Goal: Understand process/instructions: Learn about a topic

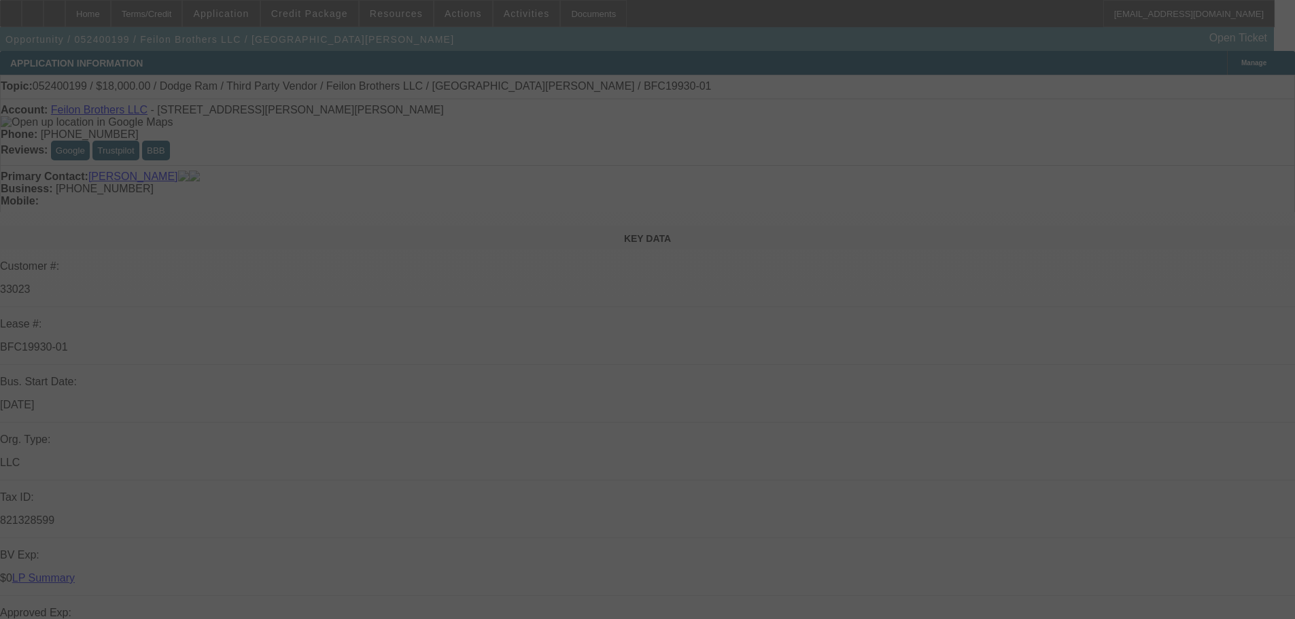
select select "0"
select select "6"
select select "0"
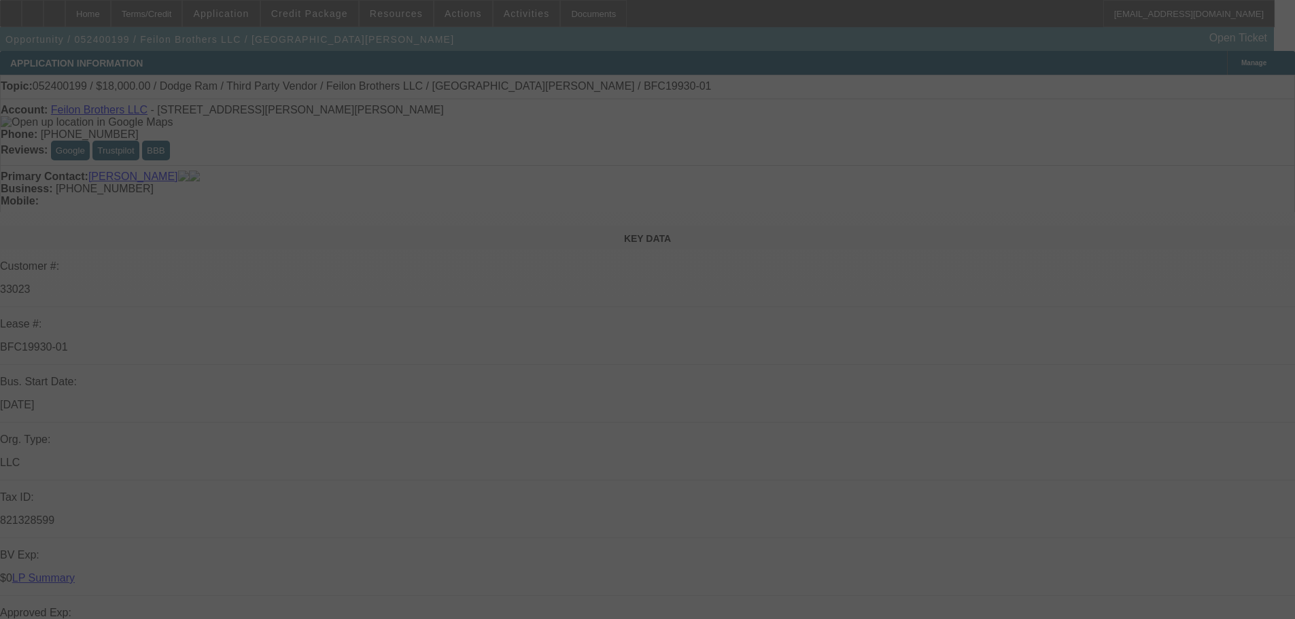
select select "0"
select select "6"
select select "0"
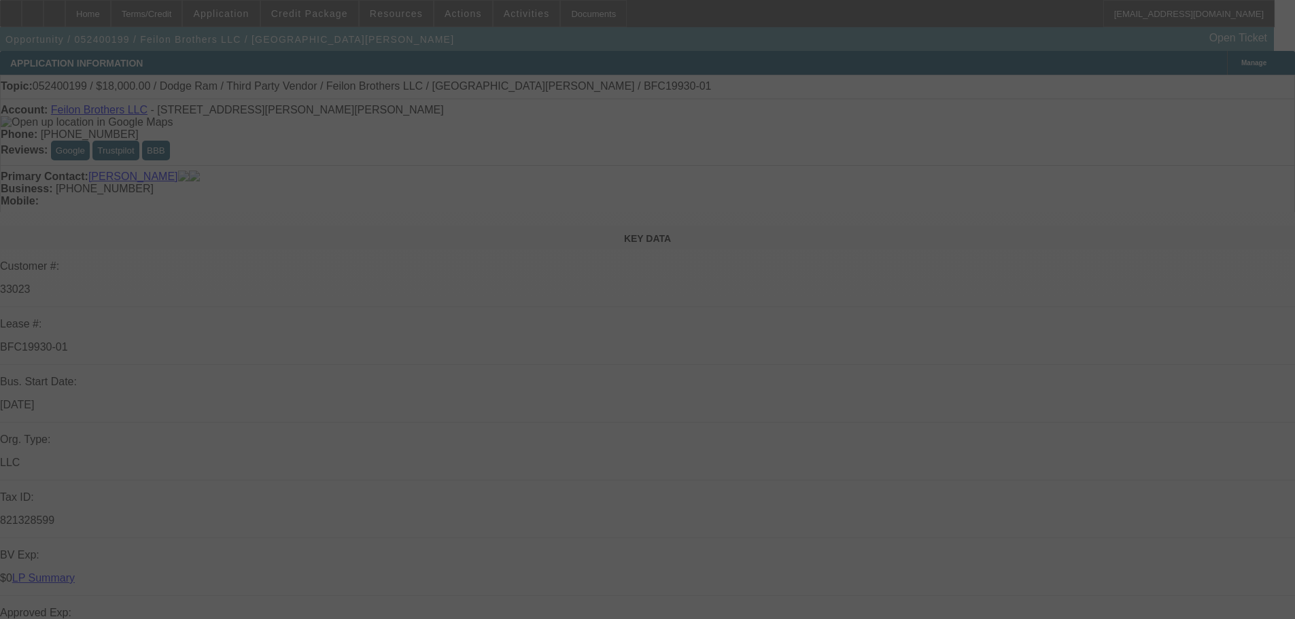
select select "3"
select select "0"
select select "6"
select select "0"
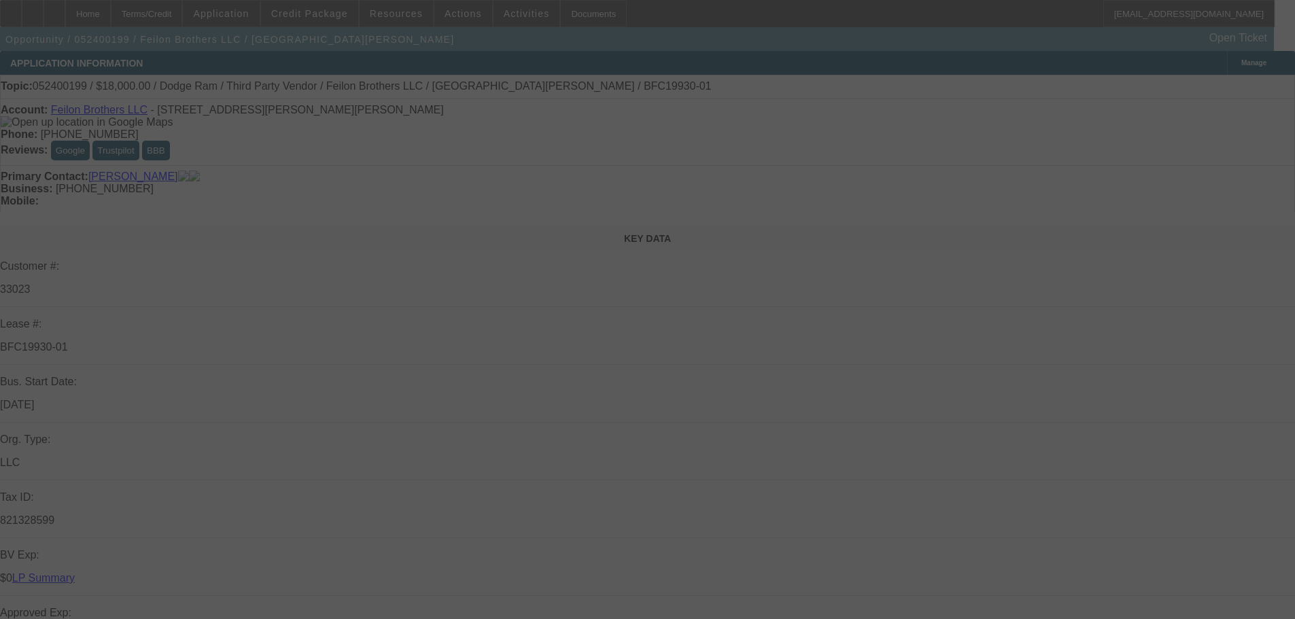
select select "3"
select select "0"
select select "6"
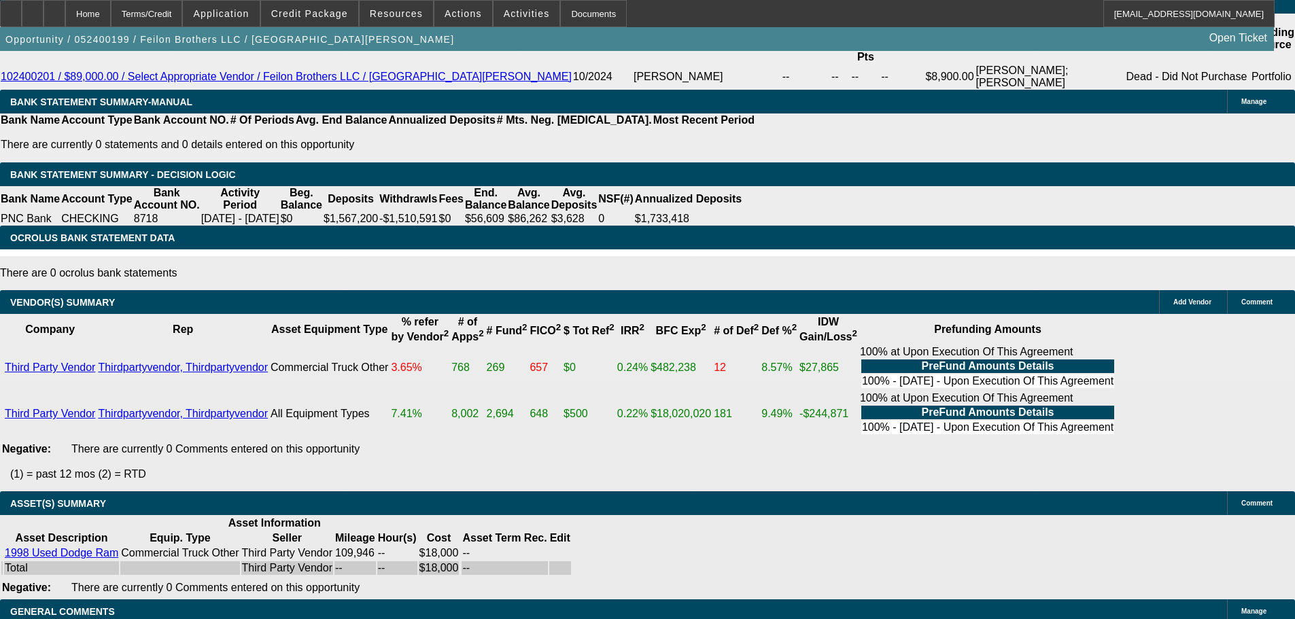
scroll to position [2445, 0]
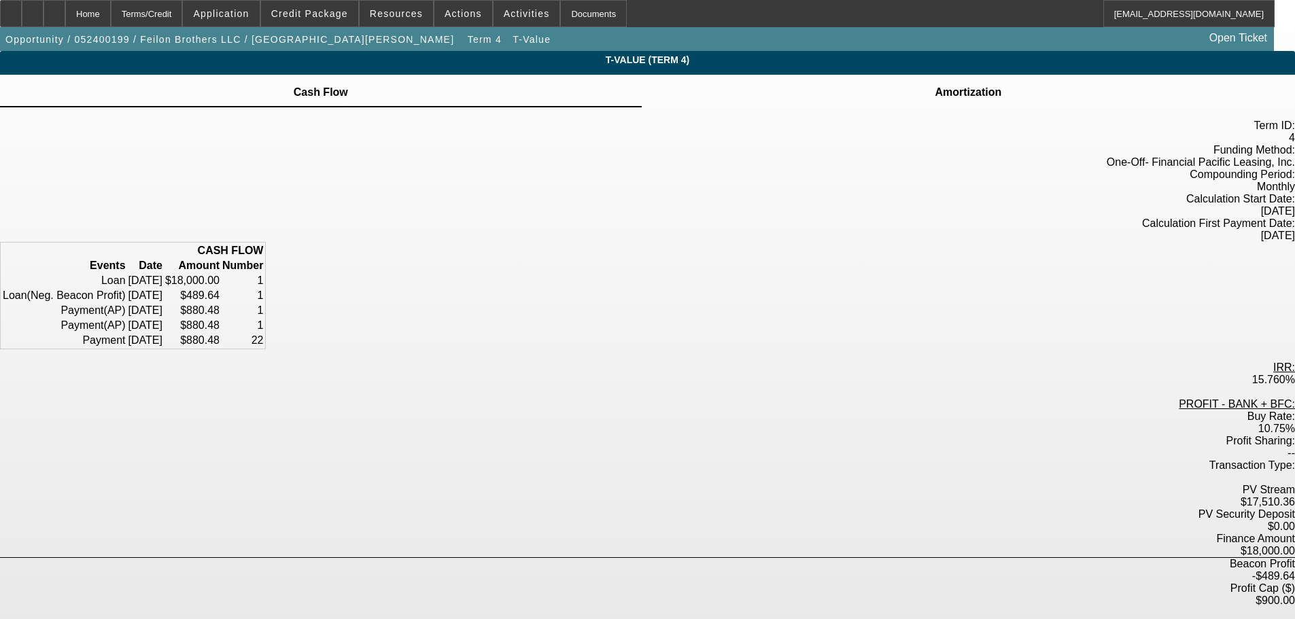
click at [934, 85] on td at bounding box center [968, 84] width 68 height 1
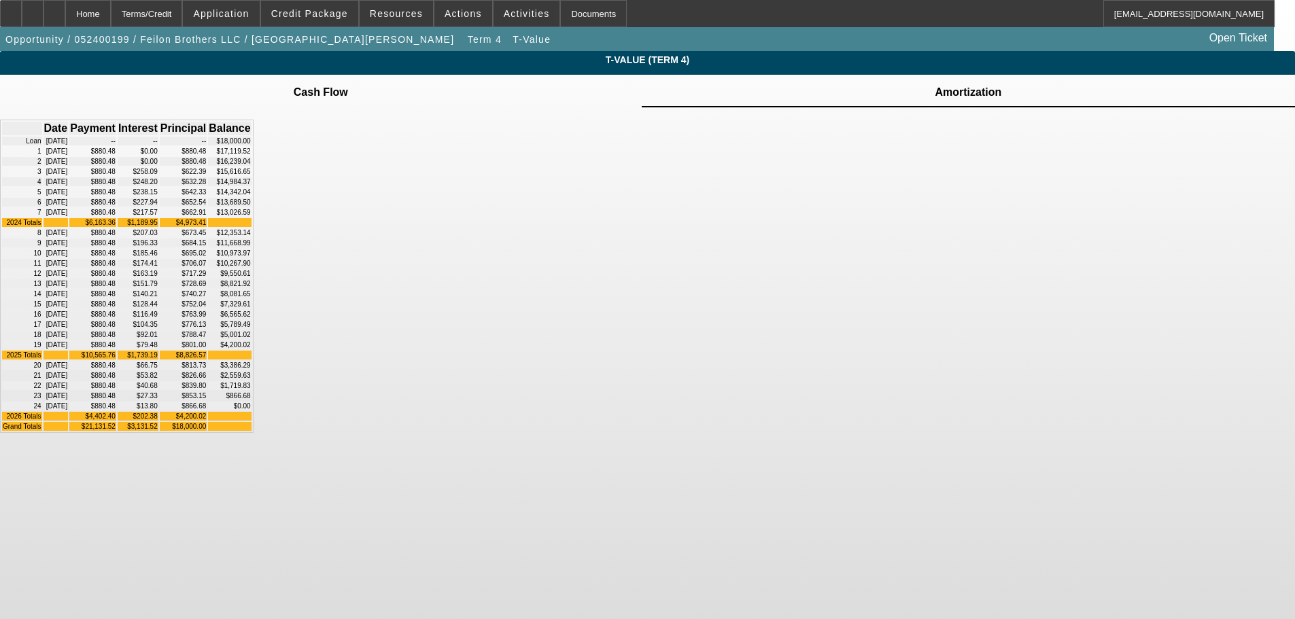
scroll to position [51, 0]
click at [111, 22] on div "Home" at bounding box center [88, 13] width 46 height 27
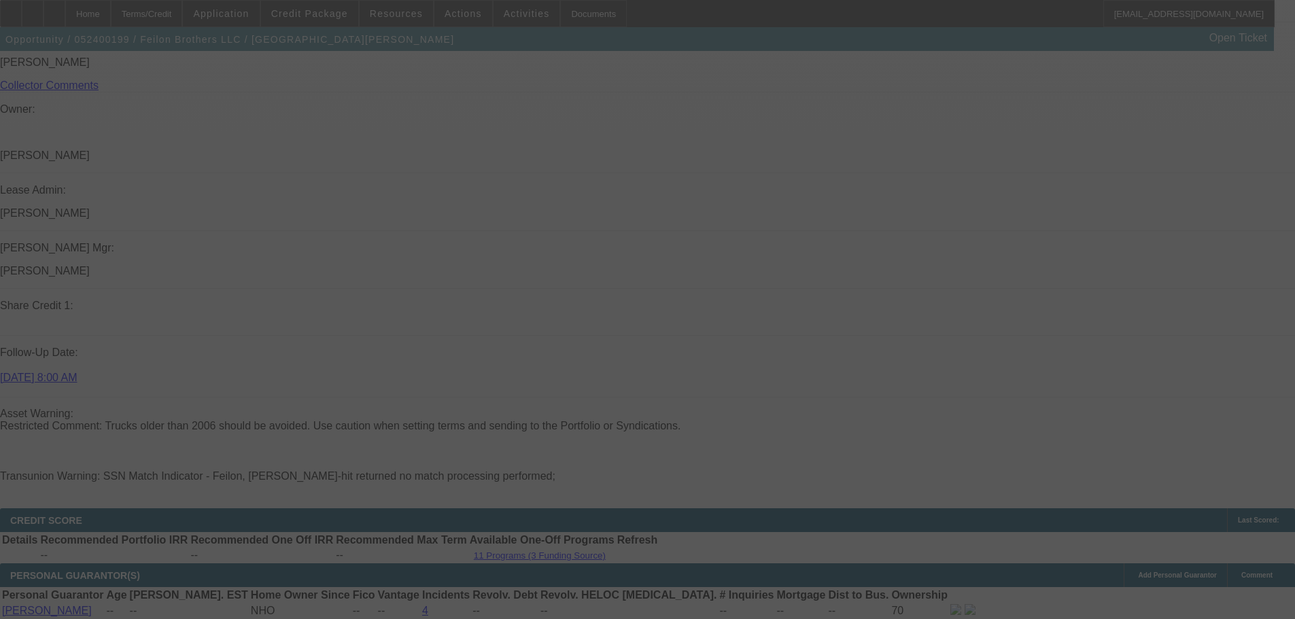
scroll to position [1970, 0]
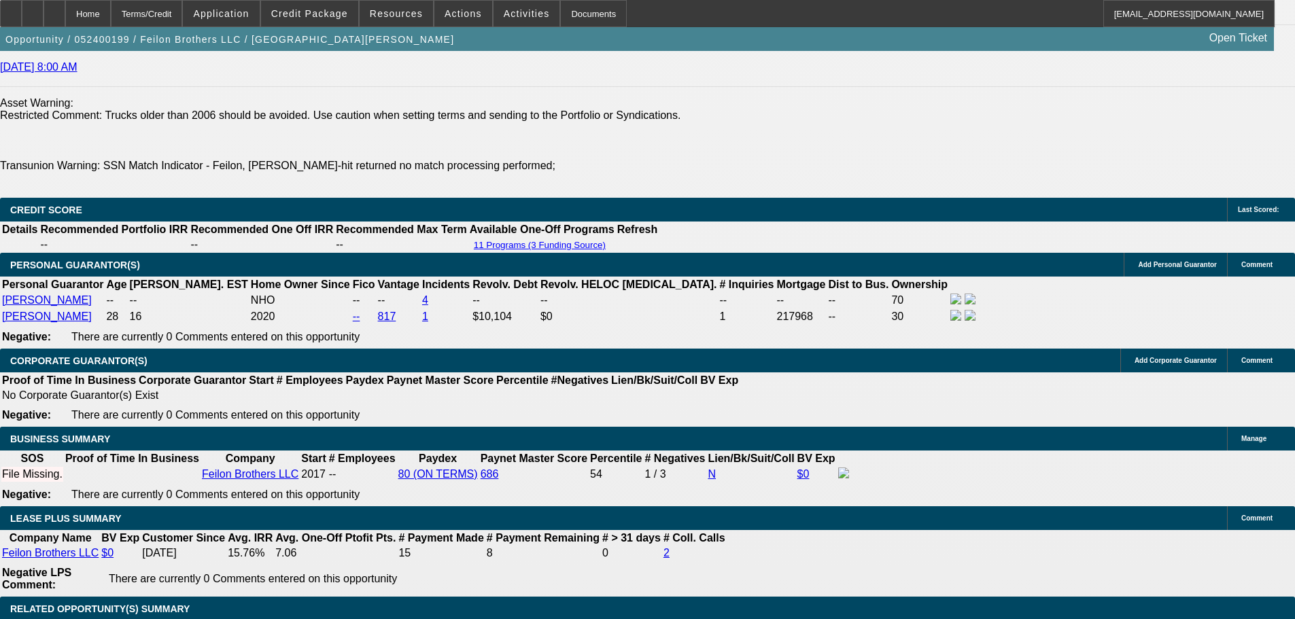
select select "0"
select select "6"
select select "0"
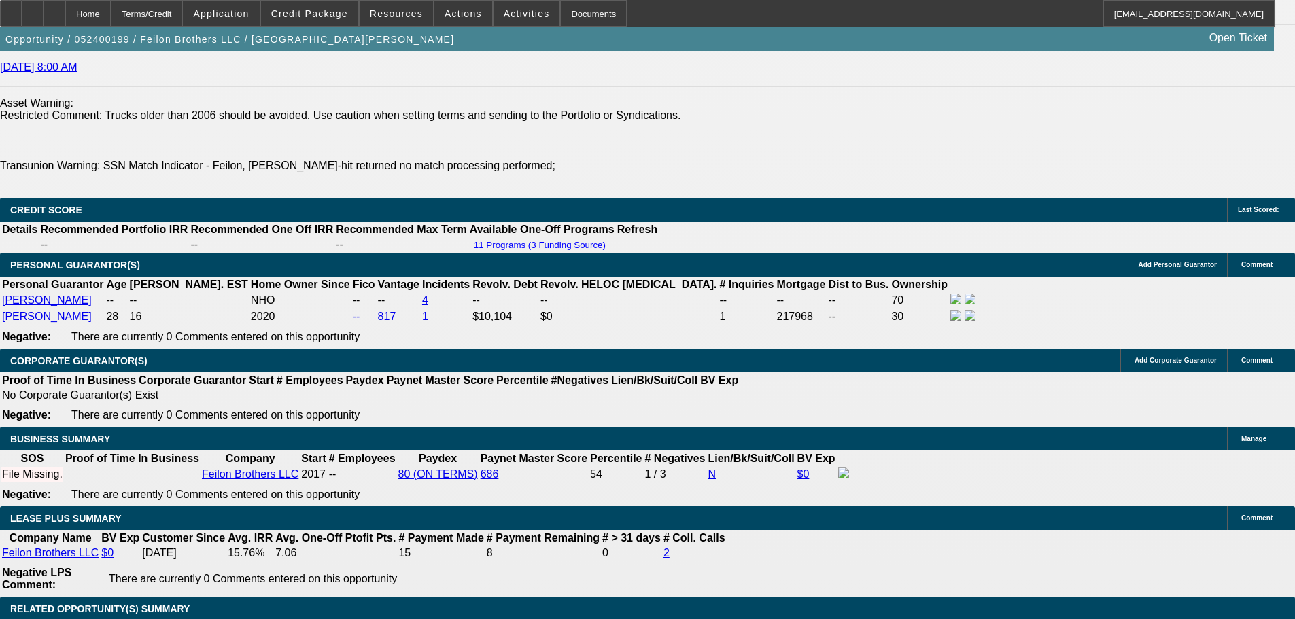
select select "0"
select select "6"
select select "0"
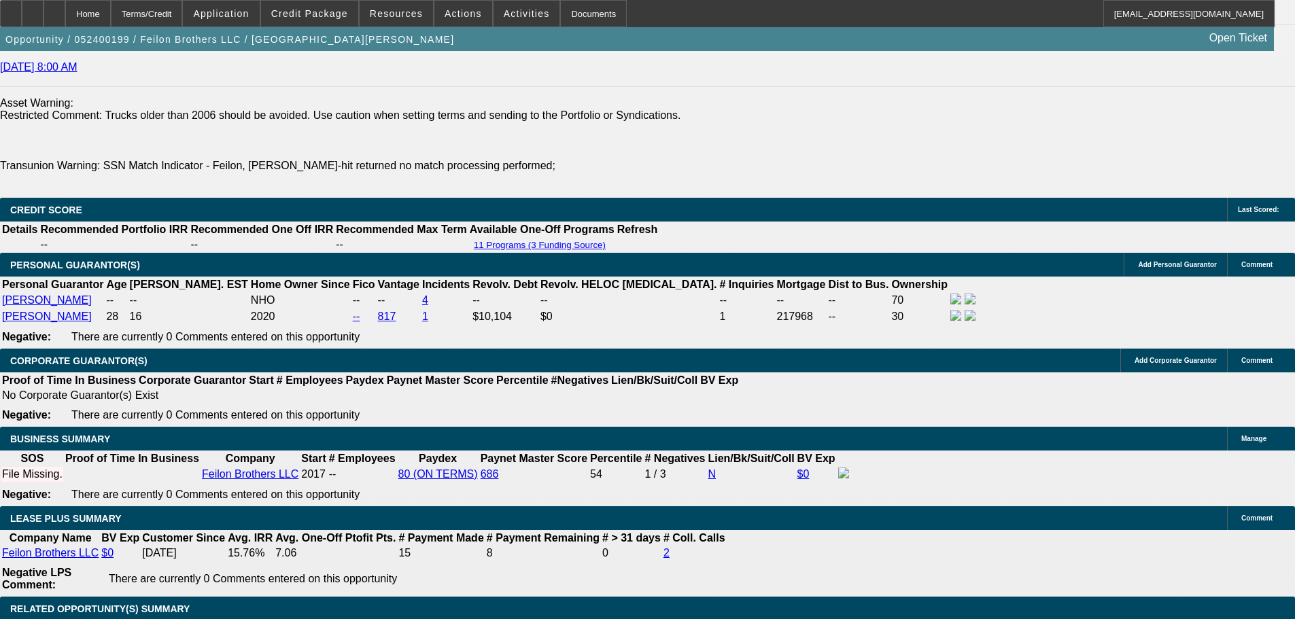
select select "3"
select select "0"
select select "6"
select select "0"
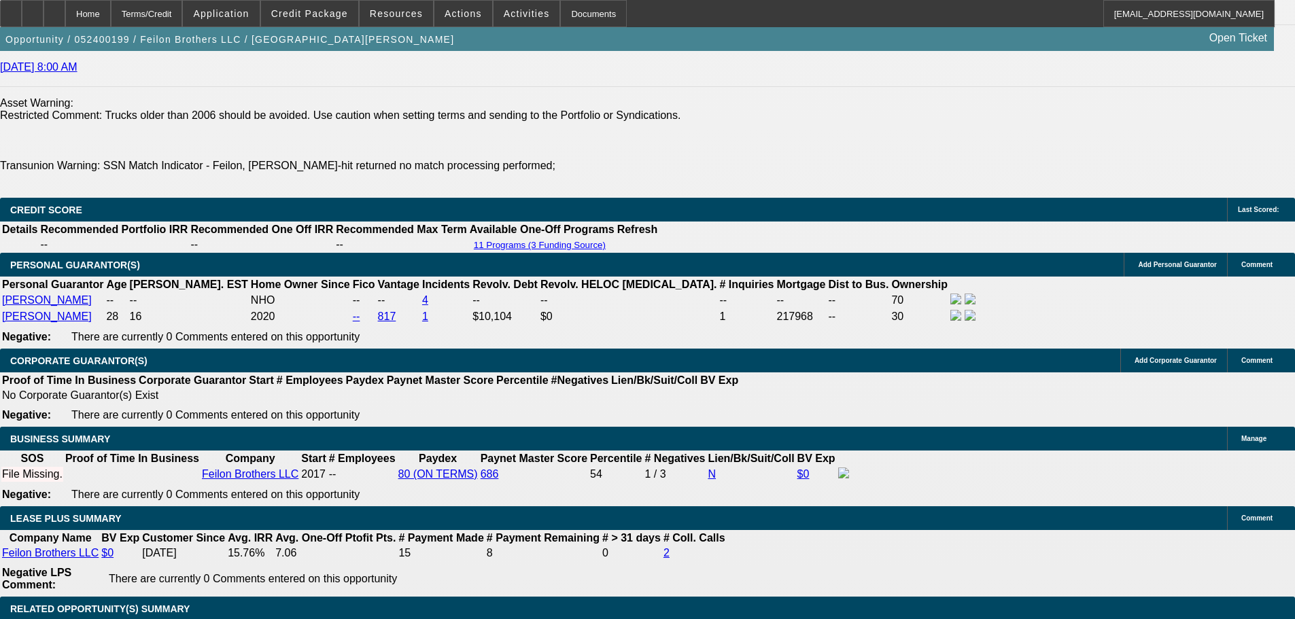
select select "3"
select select "0"
select select "6"
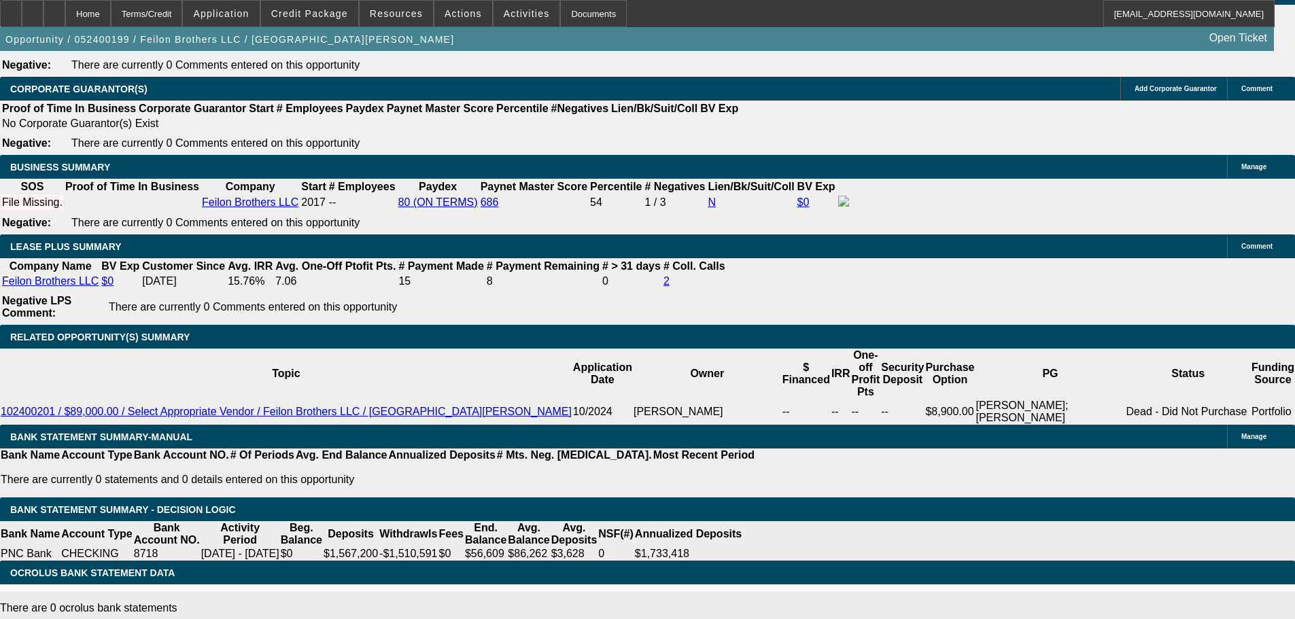
scroll to position [2320, 0]
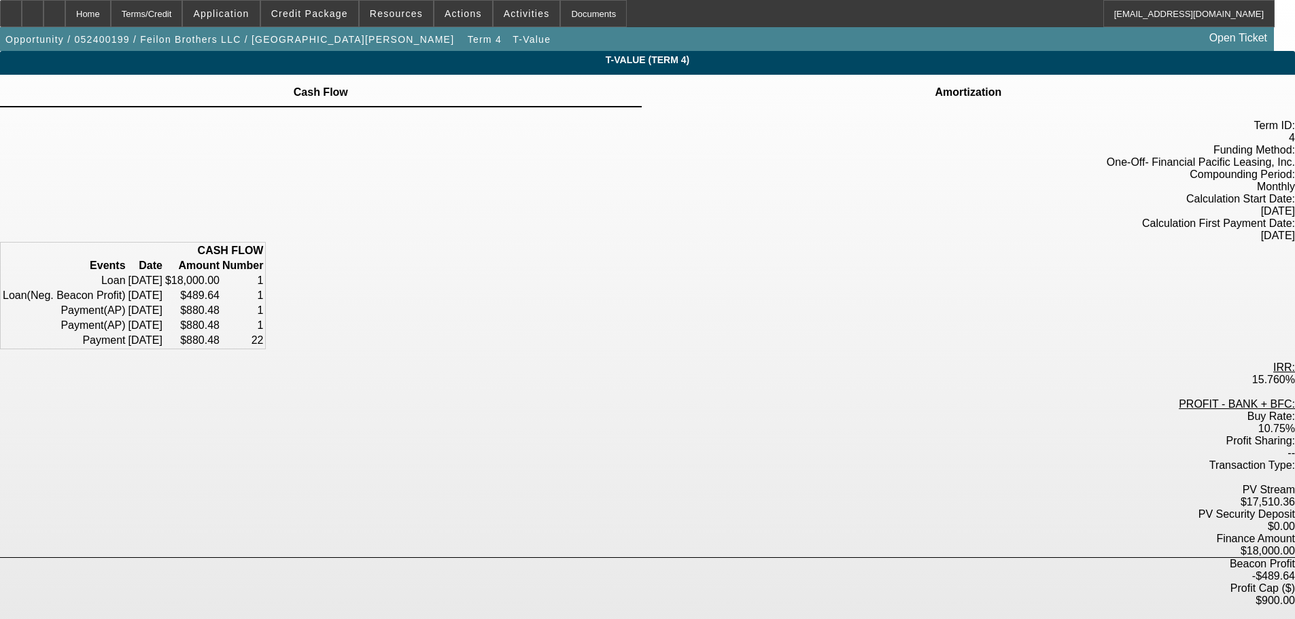
click at [968, 84] on icon at bounding box center [968, 84] width 0 height 0
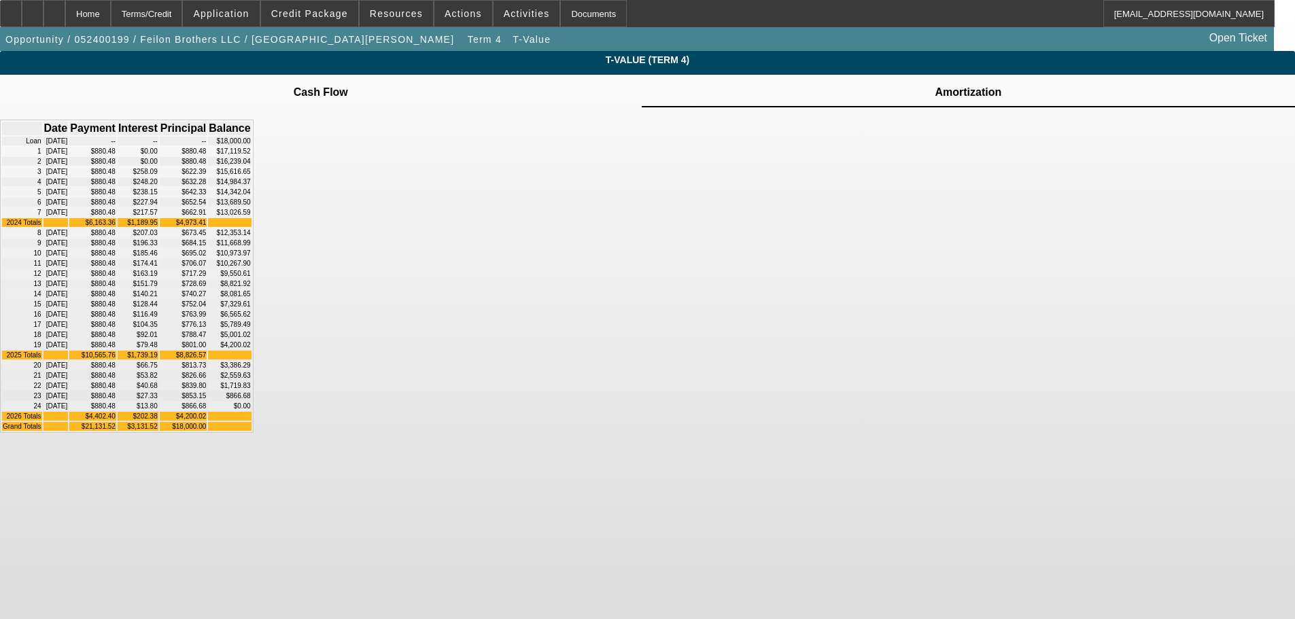
scroll to position [51, 0]
